Goal: Information Seeking & Learning: Learn about a topic

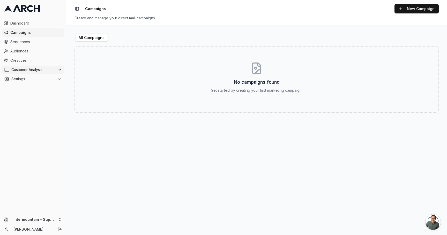
click at [58, 70] on icon at bounding box center [60, 70] width 4 height 4
click at [56, 78] on link "Overview" at bounding box center [33, 77] width 49 height 7
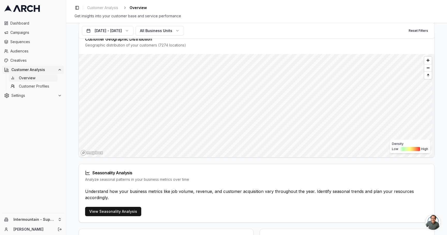
scroll to position [215, 0]
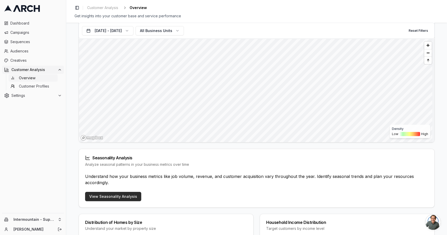
click at [125, 196] on link "View Seasonality Analysis" at bounding box center [113, 196] width 56 height 9
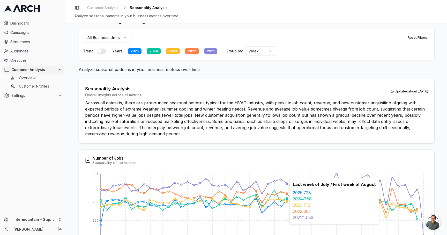
scroll to position [18, 0]
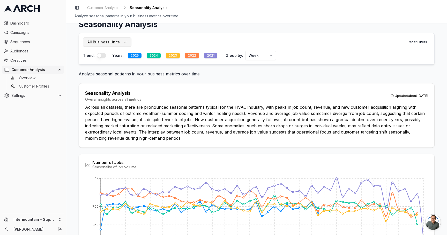
click at [119, 44] on button "All Business Units" at bounding box center [107, 41] width 48 height 9
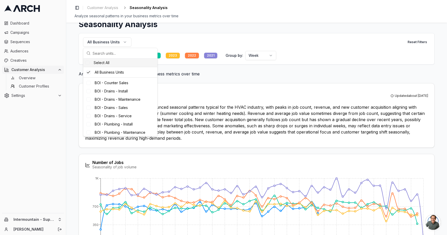
click at [226, 25] on h1 "Seasonality Analysis" at bounding box center [257, 24] width 356 height 9
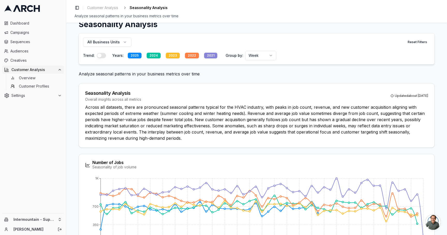
click at [131, 54] on div "2025" at bounding box center [135, 56] width 14 height 6
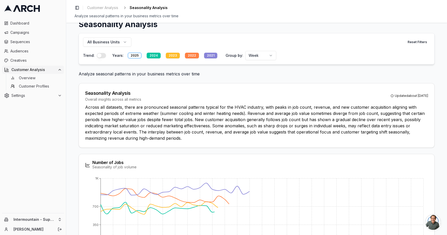
click at [168, 55] on div "2023" at bounding box center [173, 56] width 14 height 6
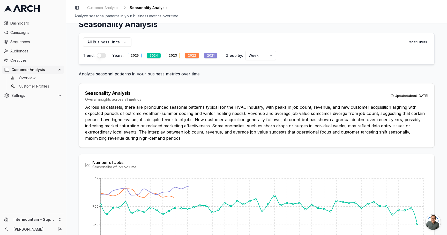
click at [192, 55] on div "2022" at bounding box center [192, 56] width 14 height 6
click at [211, 55] on div "2021" at bounding box center [210, 56] width 13 height 6
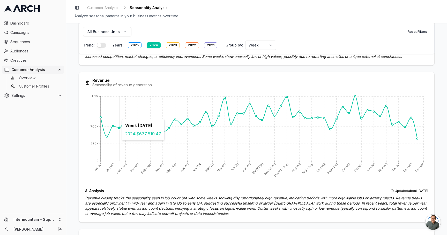
scroll to position [234, 0]
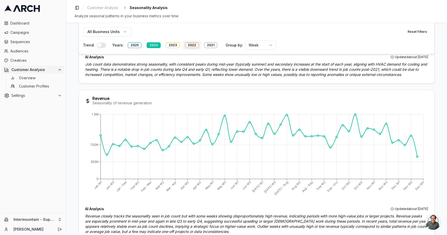
click at [187, 45] on div "2022" at bounding box center [192, 45] width 14 height 6
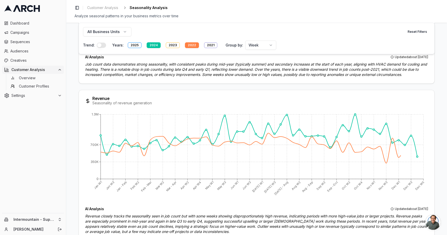
click at [187, 45] on div "2022" at bounding box center [192, 45] width 14 height 6
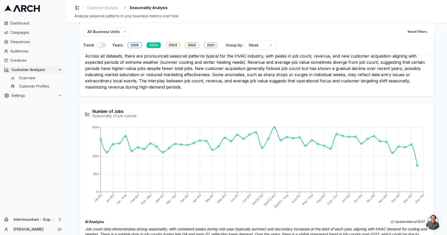
scroll to position [68, 0]
click at [187, 44] on div "2022" at bounding box center [192, 45] width 14 height 6
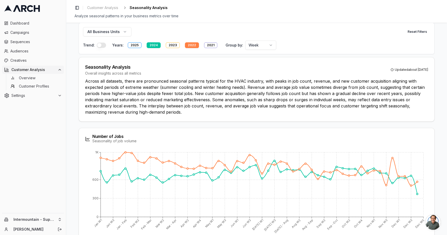
scroll to position [35, 0]
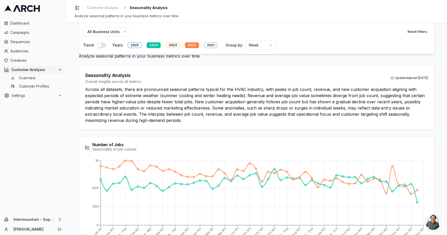
click at [191, 38] on div "All Business Units Reset Filters Trend: Years: 2025 2024 2023 2022 2021 Group b…" at bounding box center [257, 39] width 356 height 32
click at [191, 45] on div "2022" at bounding box center [192, 45] width 14 height 6
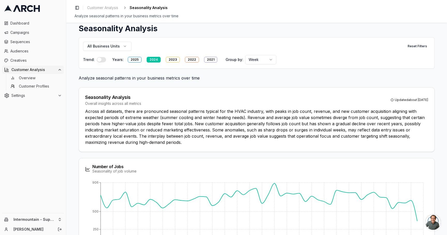
scroll to position [0, 0]
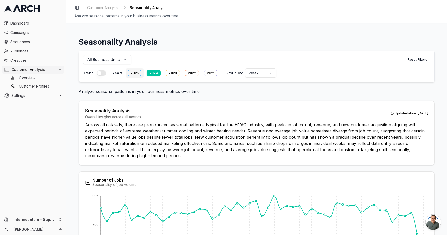
click at [136, 74] on div "2025" at bounding box center [135, 73] width 14 height 6
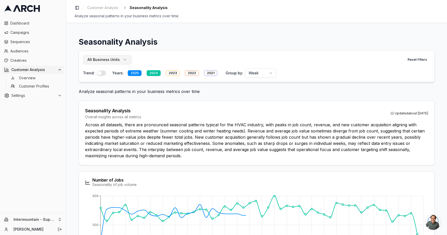
click at [117, 57] on span "All Business Units" at bounding box center [103, 59] width 32 height 5
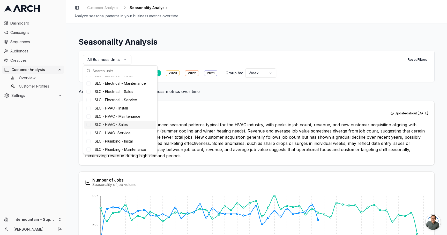
click at [120, 127] on span "SLC - HVAC - Sales" at bounding box center [111, 124] width 33 height 5
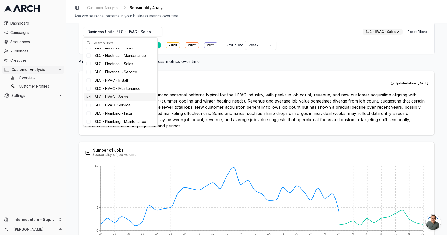
click at [232, 111] on p "Across all datasets, there are pronounced seasonal patterns typical for the HVA…" at bounding box center [256, 110] width 343 height 37
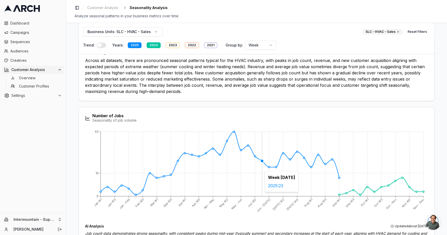
scroll to position [64, 0]
click at [139, 48] on div "2025" at bounding box center [135, 45] width 14 height 6
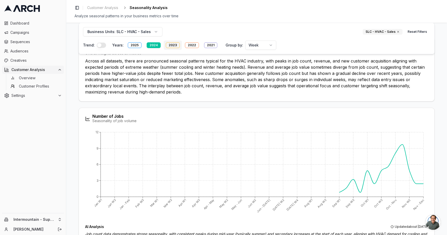
click at [169, 47] on div "2023" at bounding box center [173, 45] width 14 height 6
click at [136, 47] on div "2025" at bounding box center [135, 45] width 14 height 6
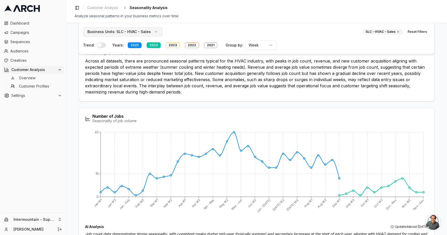
click at [146, 32] on span "SLC - HVAC - Sales" at bounding box center [133, 31] width 34 height 5
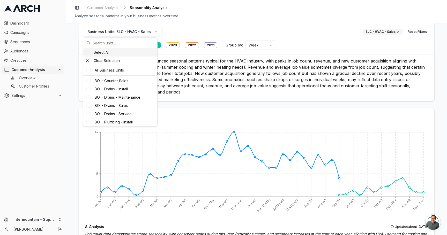
click at [122, 56] on div "Select All" at bounding box center [120, 52] width 74 height 8
click at [119, 71] on div "All Business Units" at bounding box center [120, 70] width 72 height 8
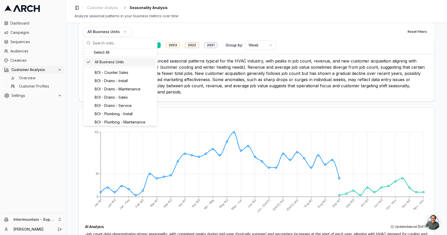
click at [289, 75] on p "Across all datasets, there are pronounced seasonal patterns typical for the HVA…" at bounding box center [256, 76] width 343 height 37
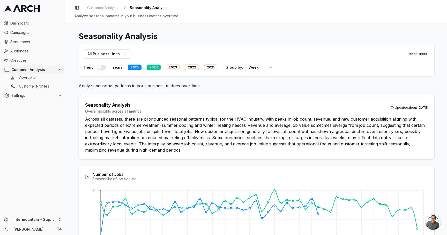
scroll to position [0, 0]
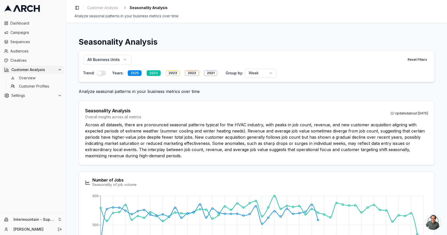
click at [101, 74] on button "button" at bounding box center [101, 73] width 9 height 5
